Goal: Task Accomplishment & Management: Manage account settings

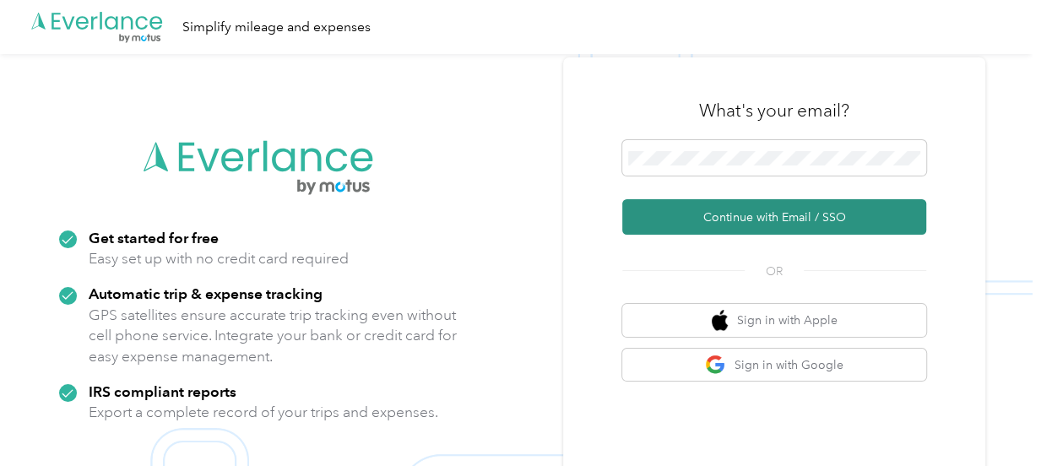
click at [751, 220] on button "Continue with Email / SSO" at bounding box center [774, 216] width 304 height 35
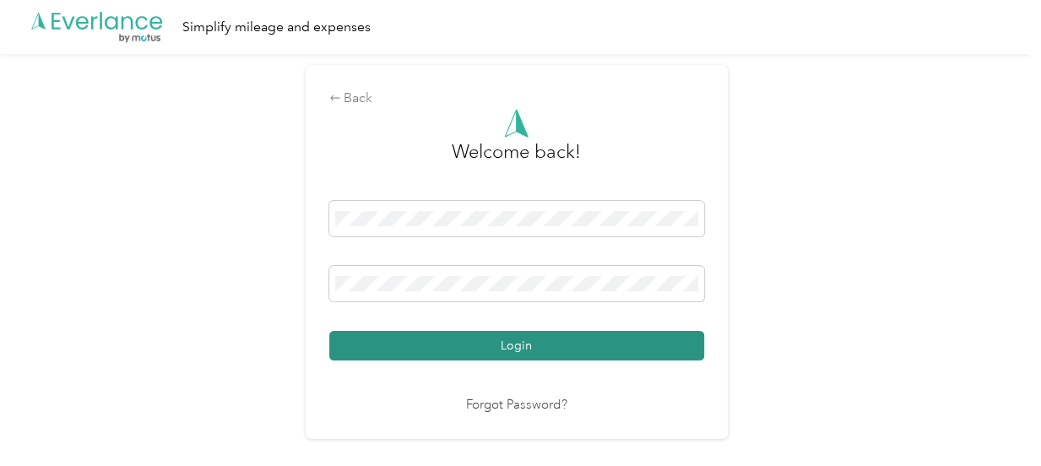
click at [450, 343] on button "Login" at bounding box center [516, 346] width 375 height 30
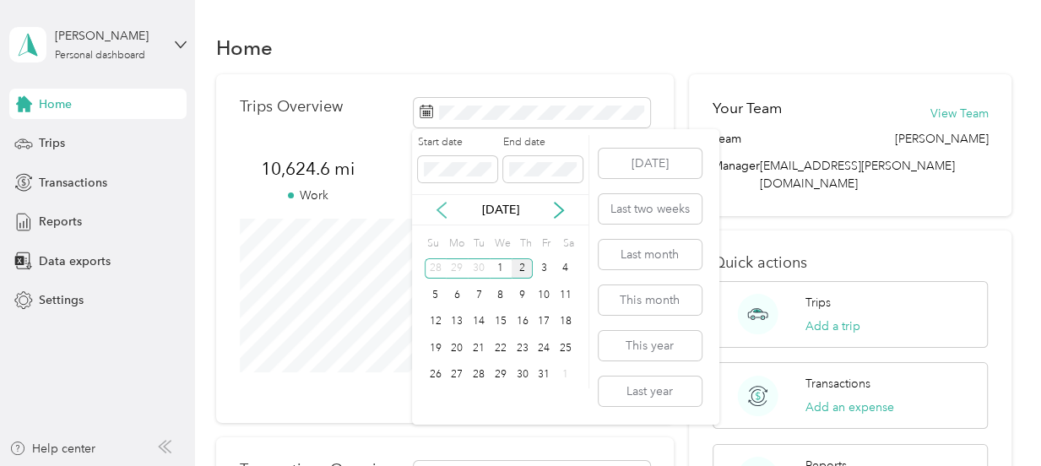
click at [438, 208] on icon at bounding box center [441, 210] width 17 height 17
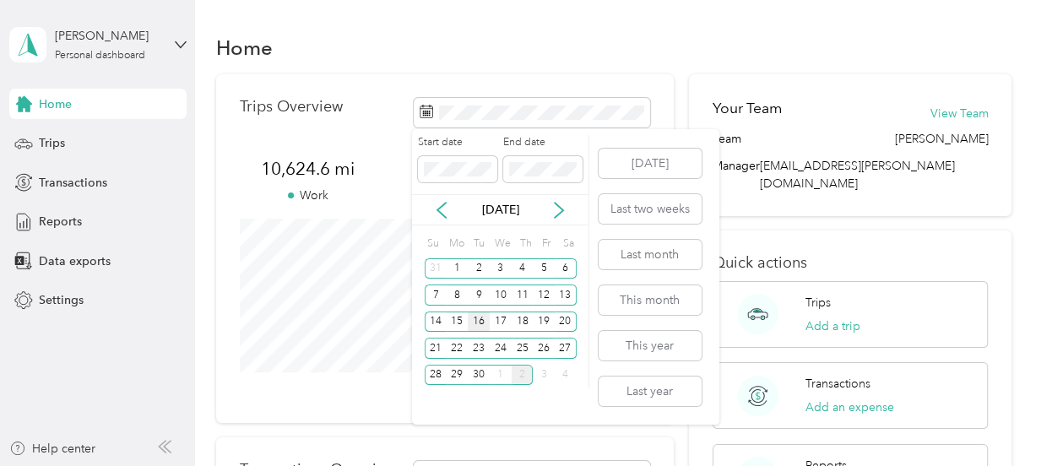
click at [477, 317] on div "16" at bounding box center [479, 322] width 22 height 21
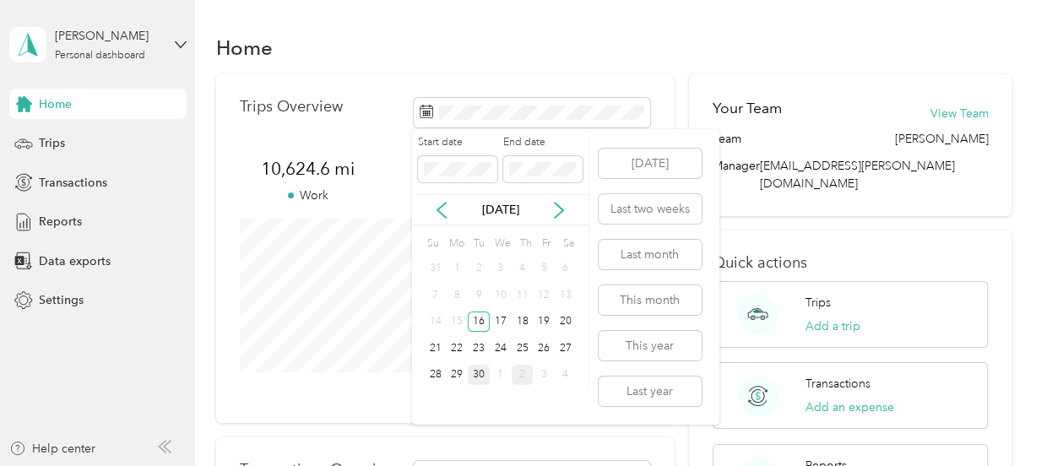
click at [479, 375] on div "30" at bounding box center [479, 375] width 22 height 21
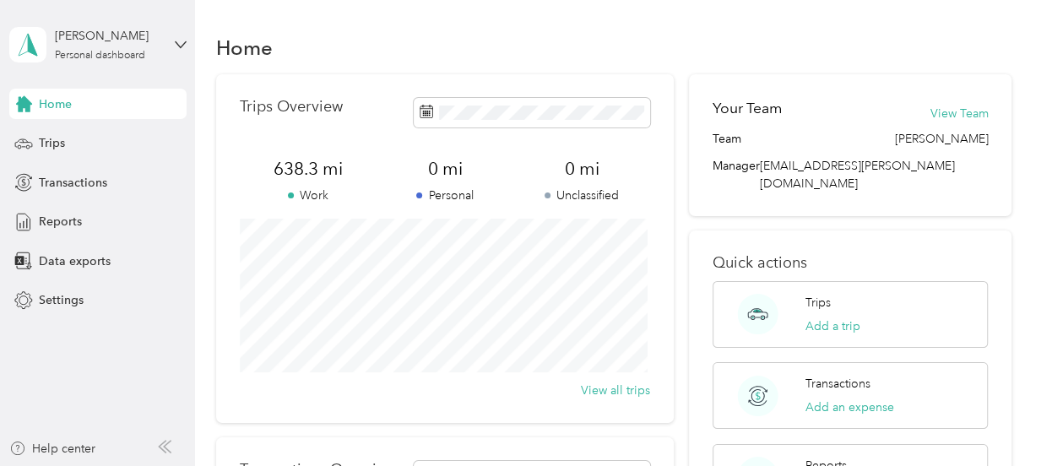
click at [366, 180] on div "638.3 mi Work" at bounding box center [308, 180] width 137 height 47
click at [62, 223] on span "Reports" at bounding box center [60, 222] width 43 height 18
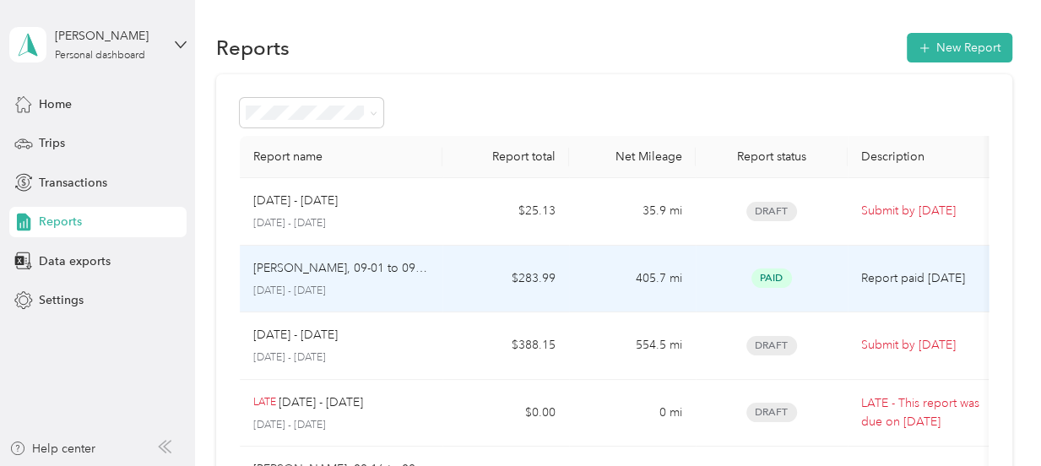
click at [383, 262] on p "[PERSON_NAME], 09-01 to 09-15, 2025" at bounding box center [341, 268] width 176 height 19
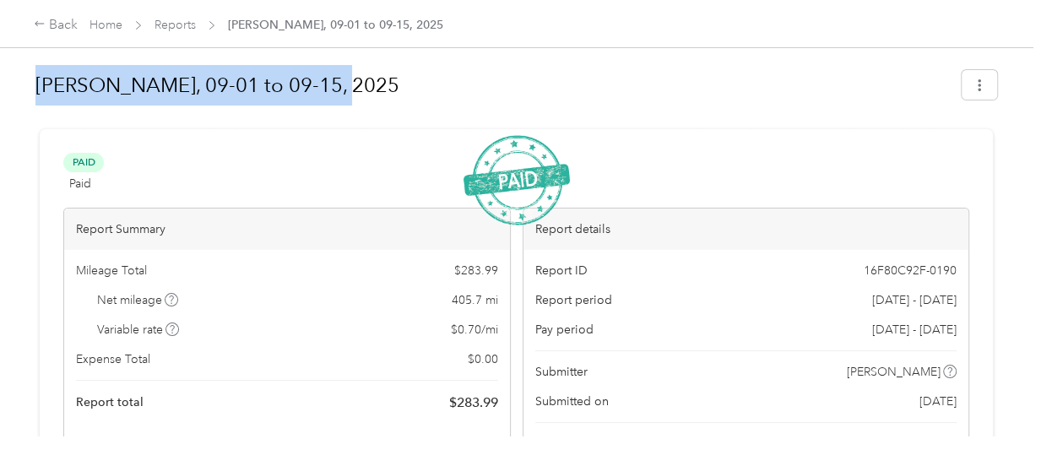
drag, startPoint x: 37, startPoint y: 84, endPoint x: 338, endPoint y: 95, distance: 300.8
click at [338, 95] on h1 "[PERSON_NAME], 09-01 to 09-15, 2025" at bounding box center [492, 85] width 914 height 41
copy h1 "[PERSON_NAME], 09-01 to 09-15, 2025"
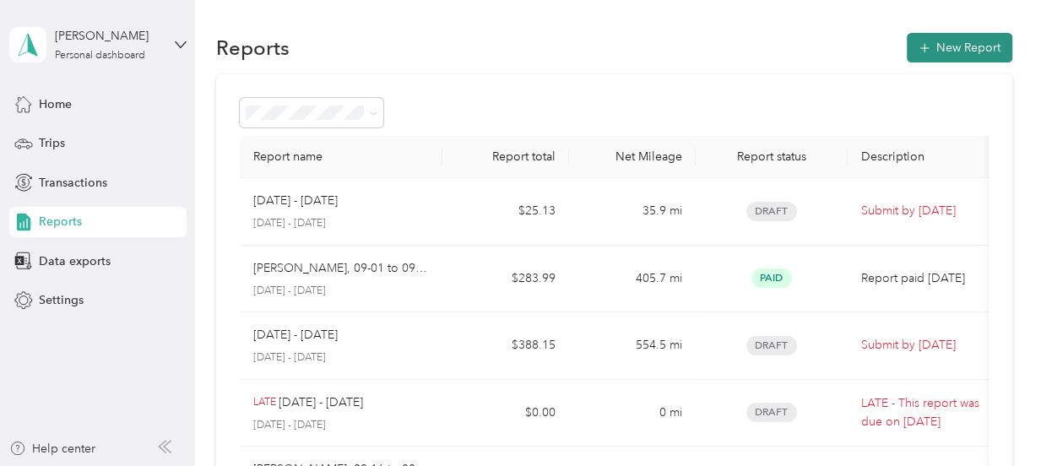
click at [958, 47] on button "New Report" at bounding box center [960, 48] width 106 height 30
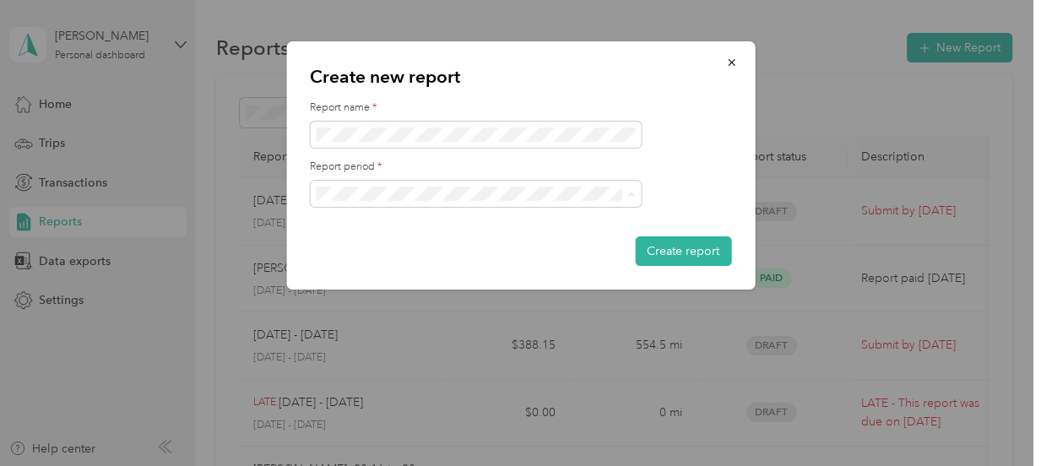
click at [396, 252] on span "[DATE] - [DATE]" at bounding box center [364, 253] width 84 height 14
click at [682, 249] on button "Create report" at bounding box center [683, 251] width 96 height 30
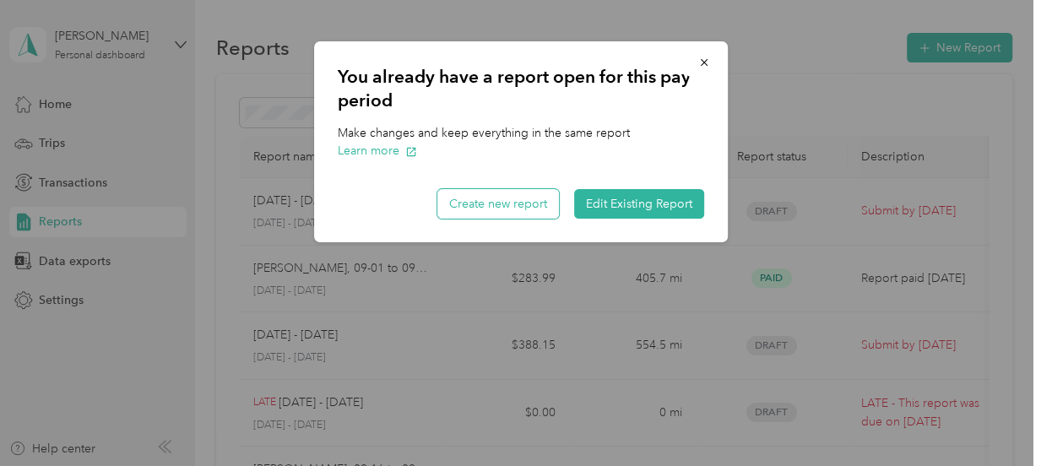
click at [507, 202] on button "Create new report" at bounding box center [498, 204] width 122 height 30
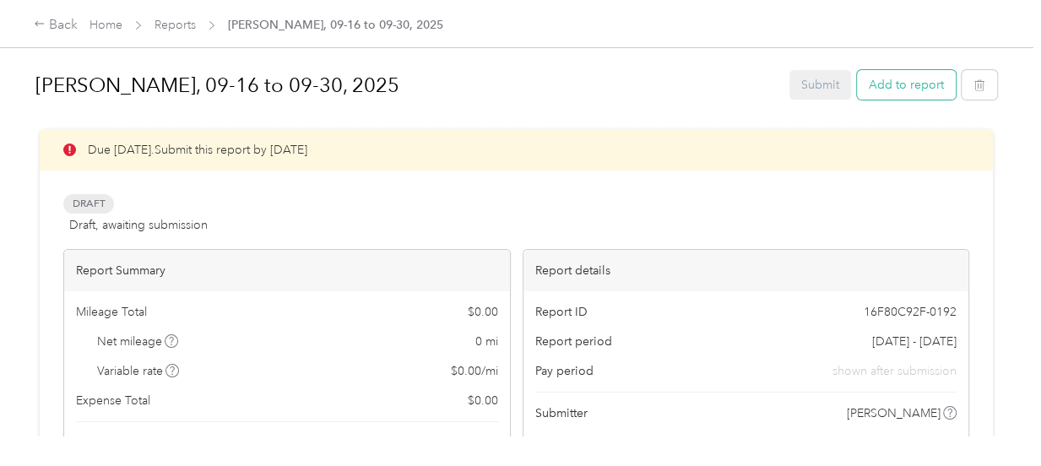
click at [895, 88] on button "Add to report" at bounding box center [906, 85] width 99 height 30
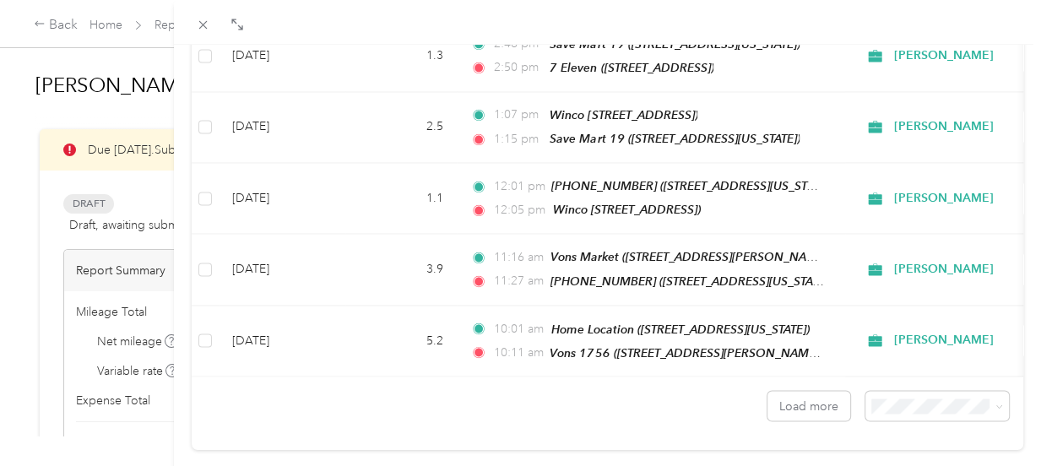
scroll to position [1646, 0]
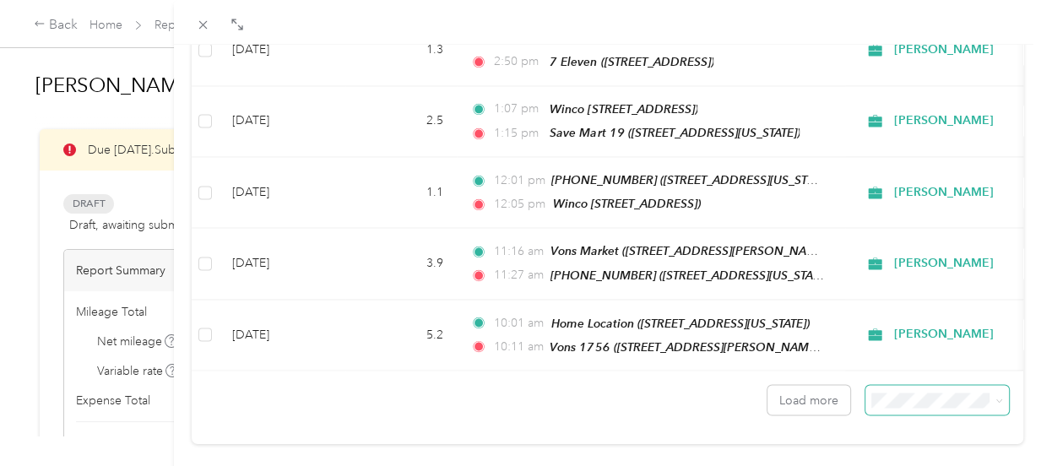
click at [995, 397] on icon at bounding box center [999, 401] width 8 height 8
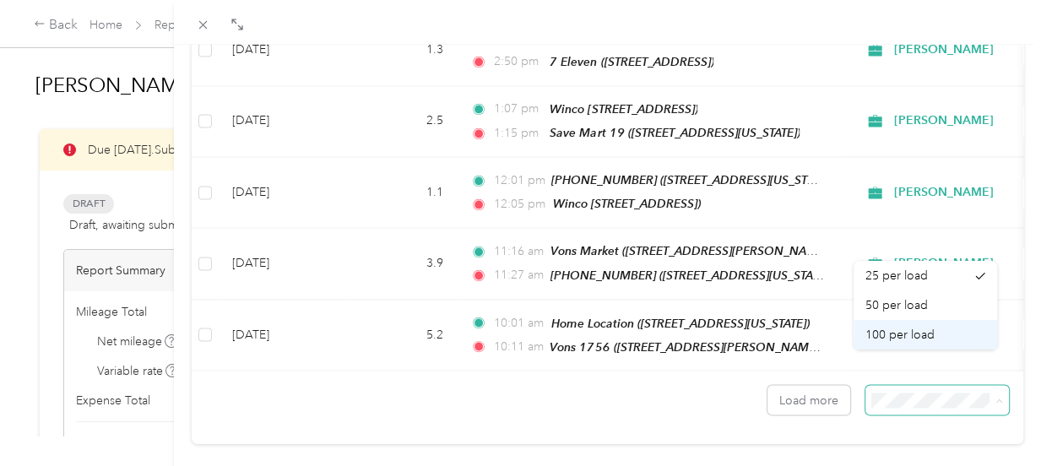
click at [906, 336] on span "100 per load" at bounding box center [899, 335] width 69 height 14
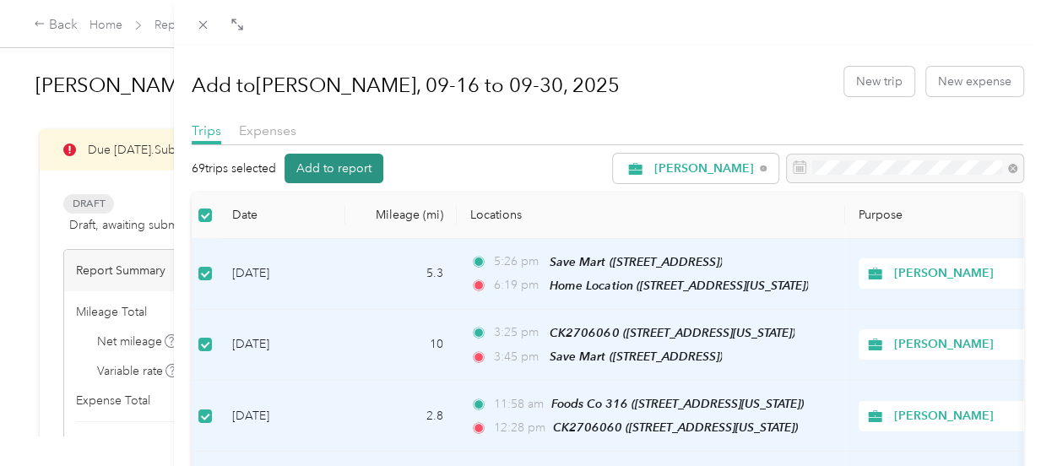
click at [337, 167] on button "Add to report" at bounding box center [334, 169] width 99 height 30
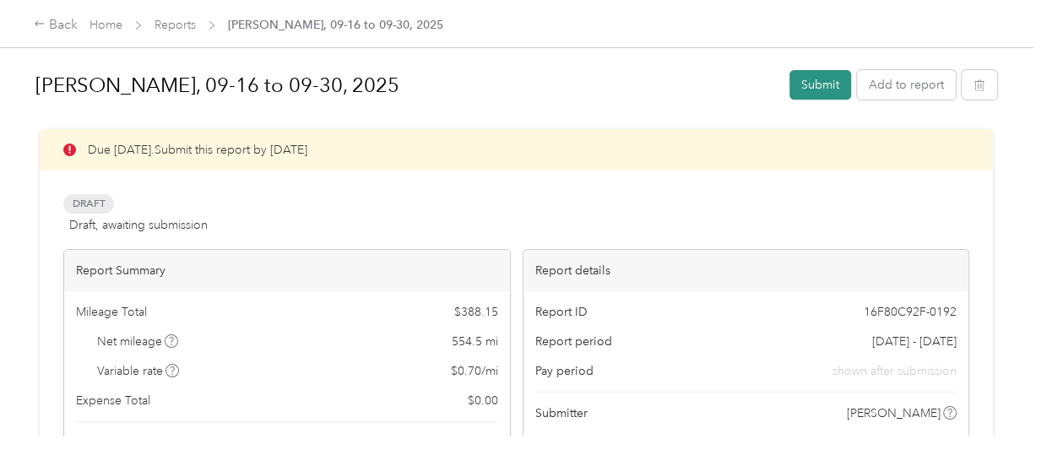
click at [816, 80] on button "Submit" at bounding box center [820, 85] width 62 height 30
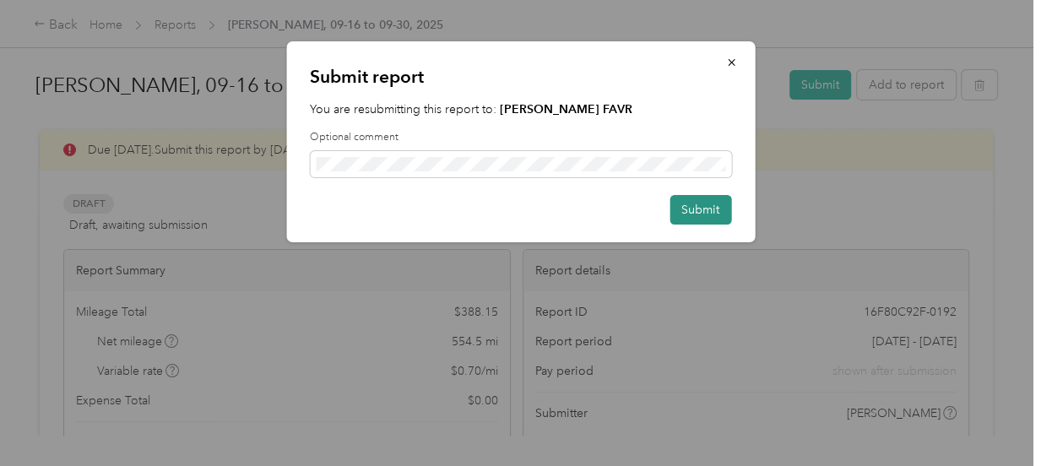
click at [714, 214] on button "Submit" at bounding box center [701, 210] width 62 height 30
